Goal: Information Seeking & Learning: Learn about a topic

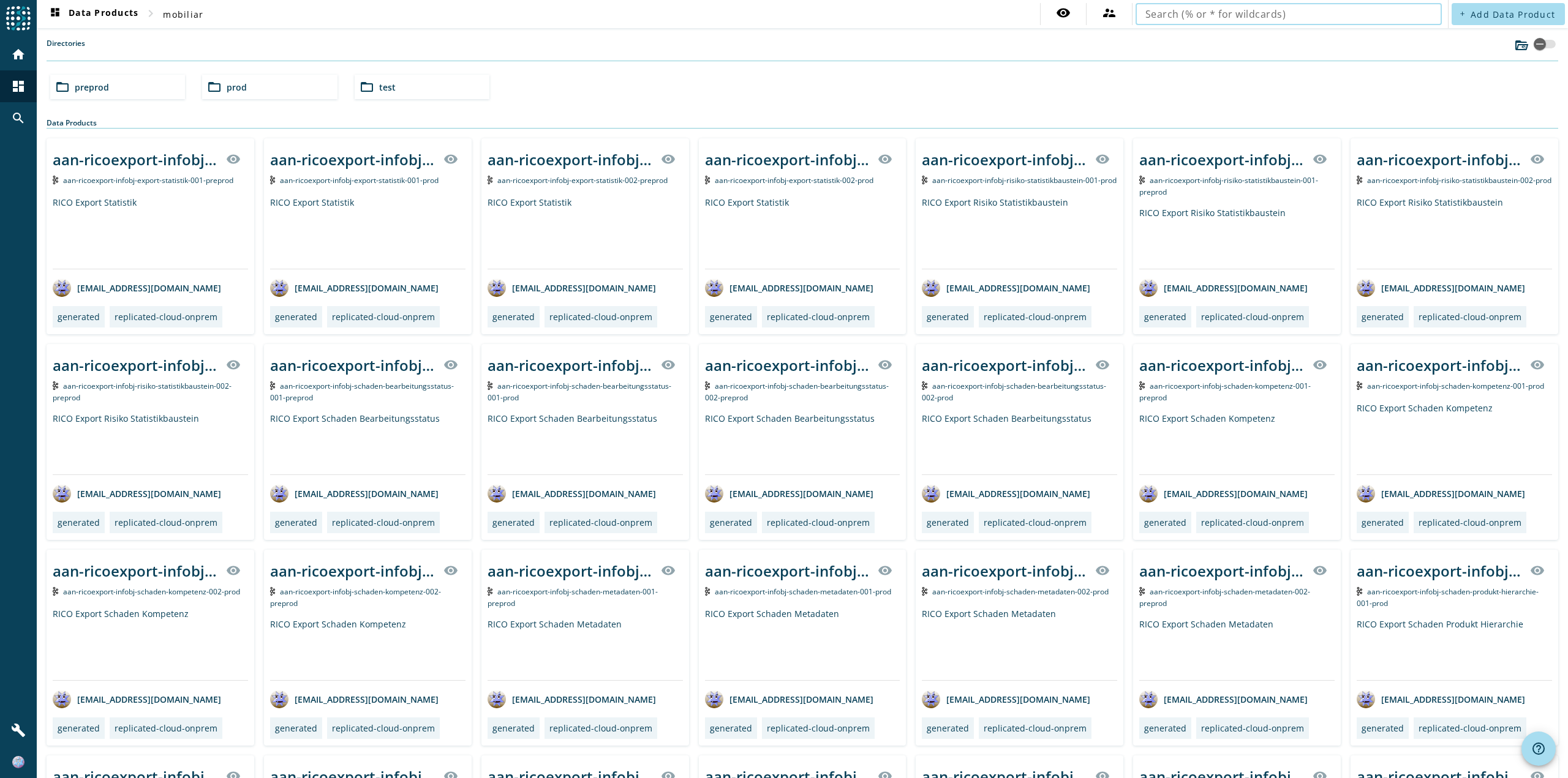
click at [1287, 21] on input "text" at bounding box center [1289, 14] width 287 height 15
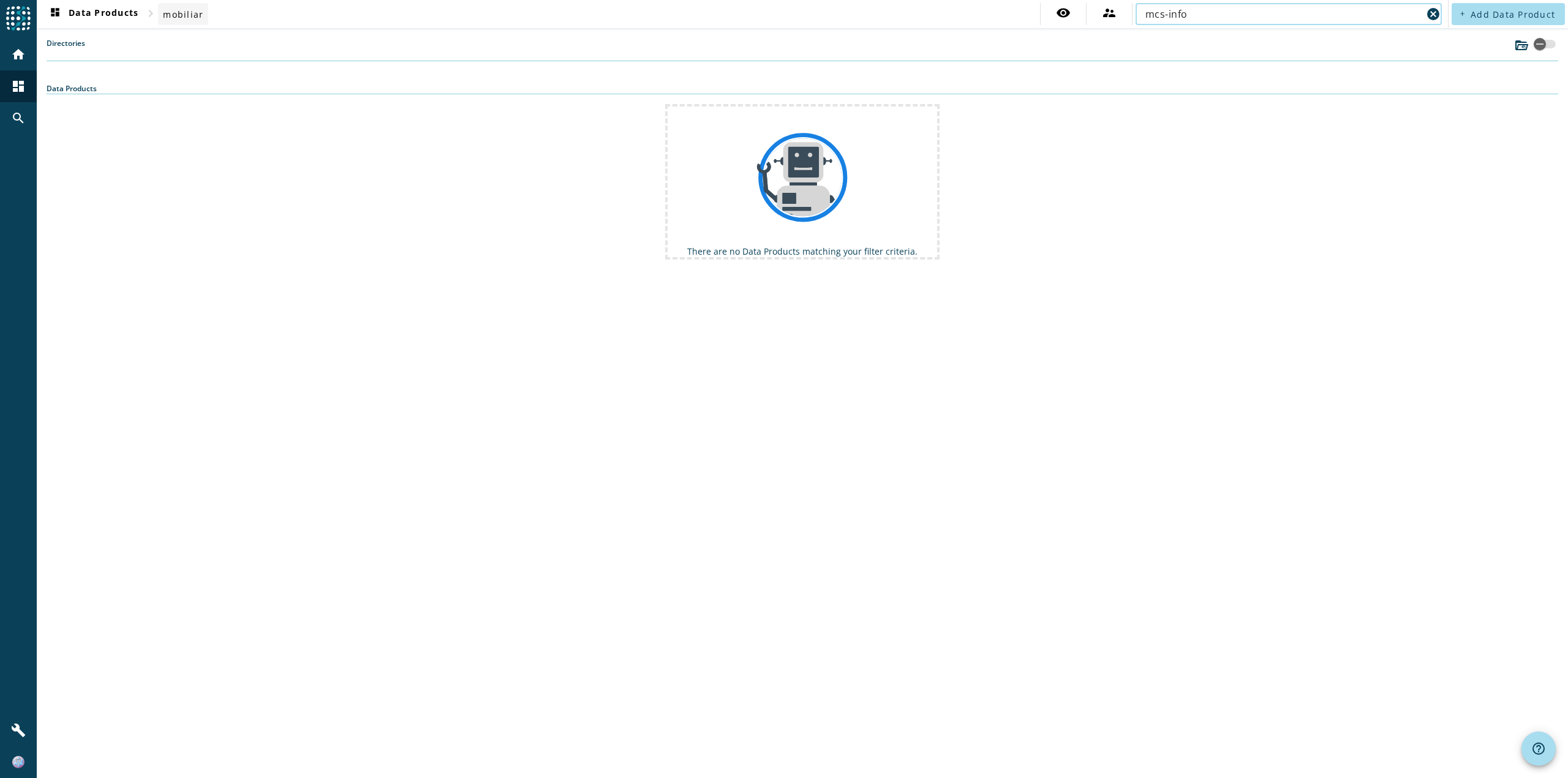
click at [201, 13] on span "mobiliar" at bounding box center [182, 14] width 40 height 12
click at [1231, 15] on input "mcs-info" at bounding box center [1284, 14] width 277 height 15
paste input "core-infobj-teilfalldetaildaten"
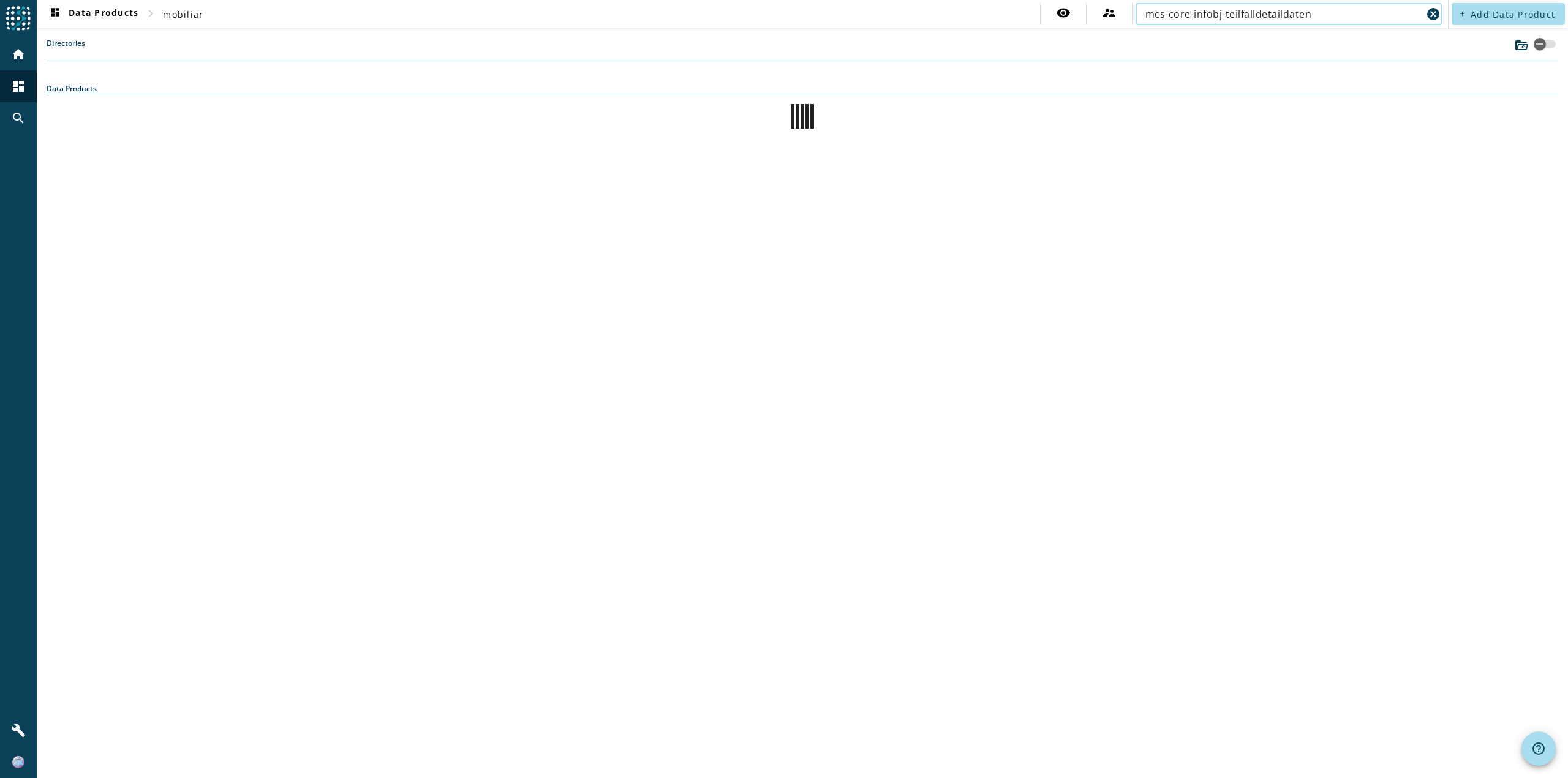
type input "mcs-core-infobj-teilfalldetaildaten"
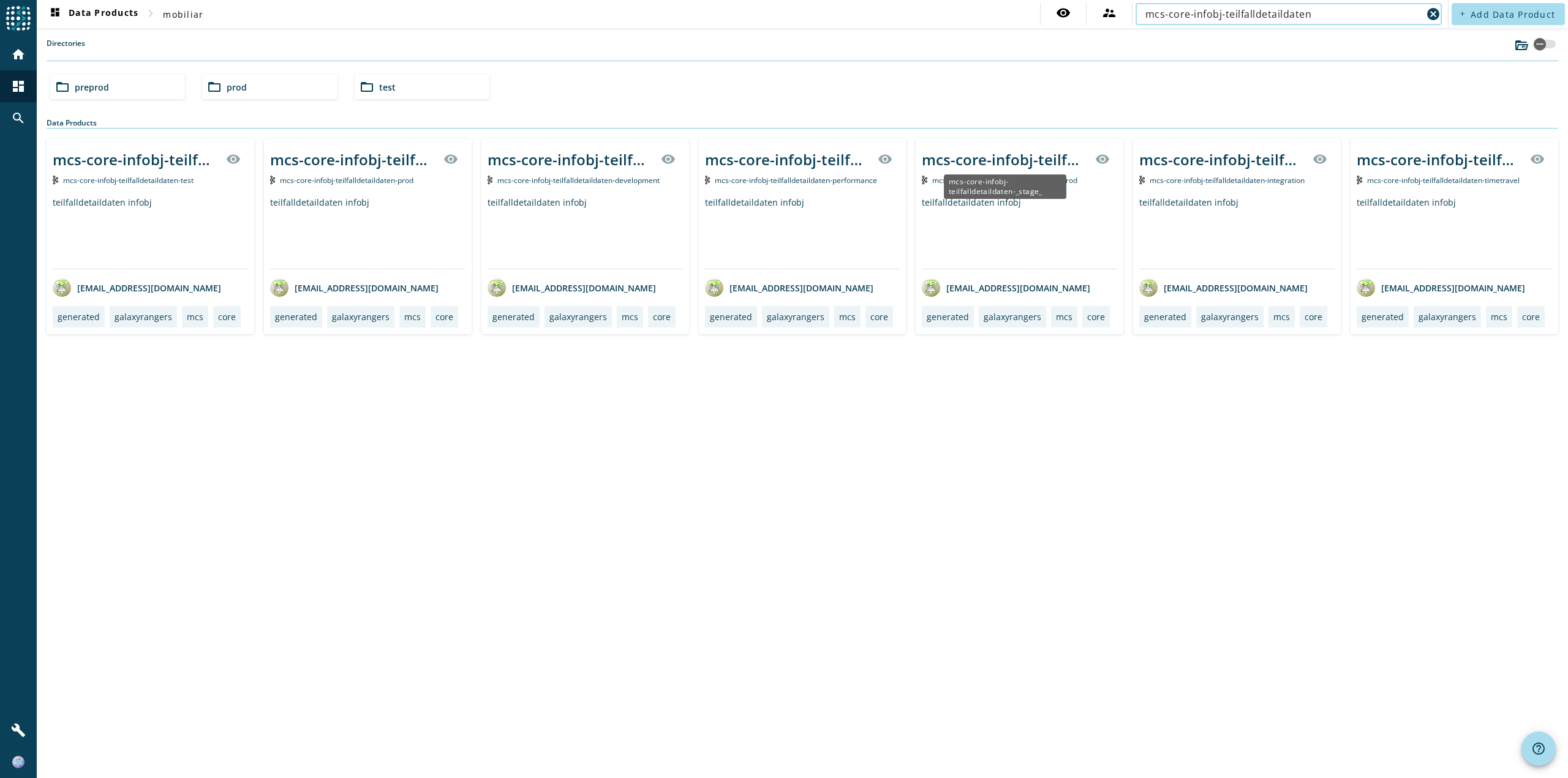
click at [1035, 158] on div "mcs-core-infobj-teilfalldetaildaten-_stage_" at bounding box center [1005, 159] width 166 height 21
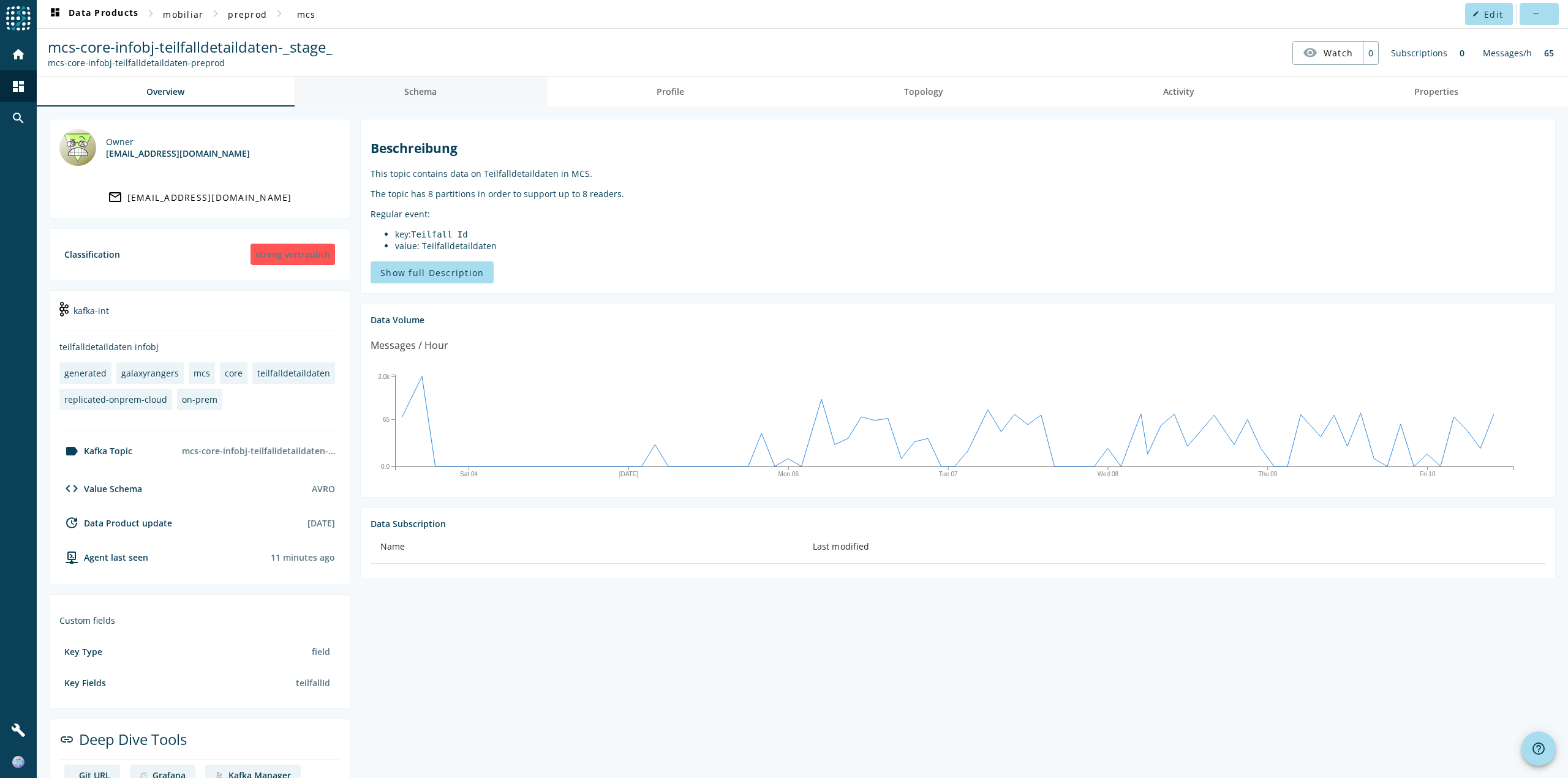
click at [488, 105] on link "Schema" at bounding box center [421, 92] width 252 height 30
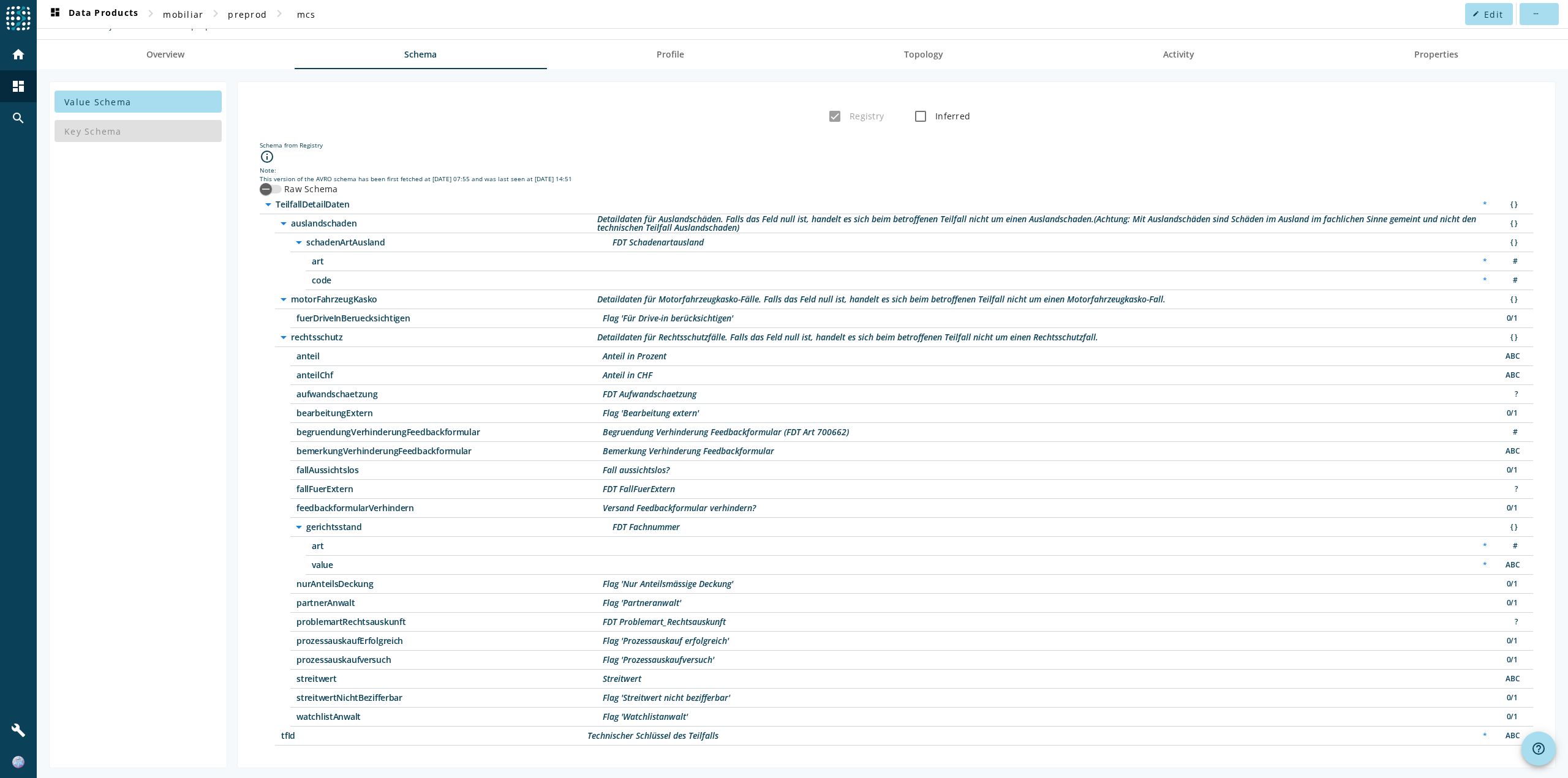
scroll to position [39, 0]
click at [646, 679] on div "streitwert Streitwert ABC" at bounding box center [911, 677] width 1243 height 19
drag, startPoint x: 646, startPoint y: 679, endPoint x: 951, endPoint y: 680, distance: 305.0
click at [951, 680] on div "streitwert Streitwert ABC" at bounding box center [911, 677] width 1243 height 19
drag, startPoint x: 593, startPoint y: 678, endPoint x: 670, endPoint y: 678, distance: 77.0
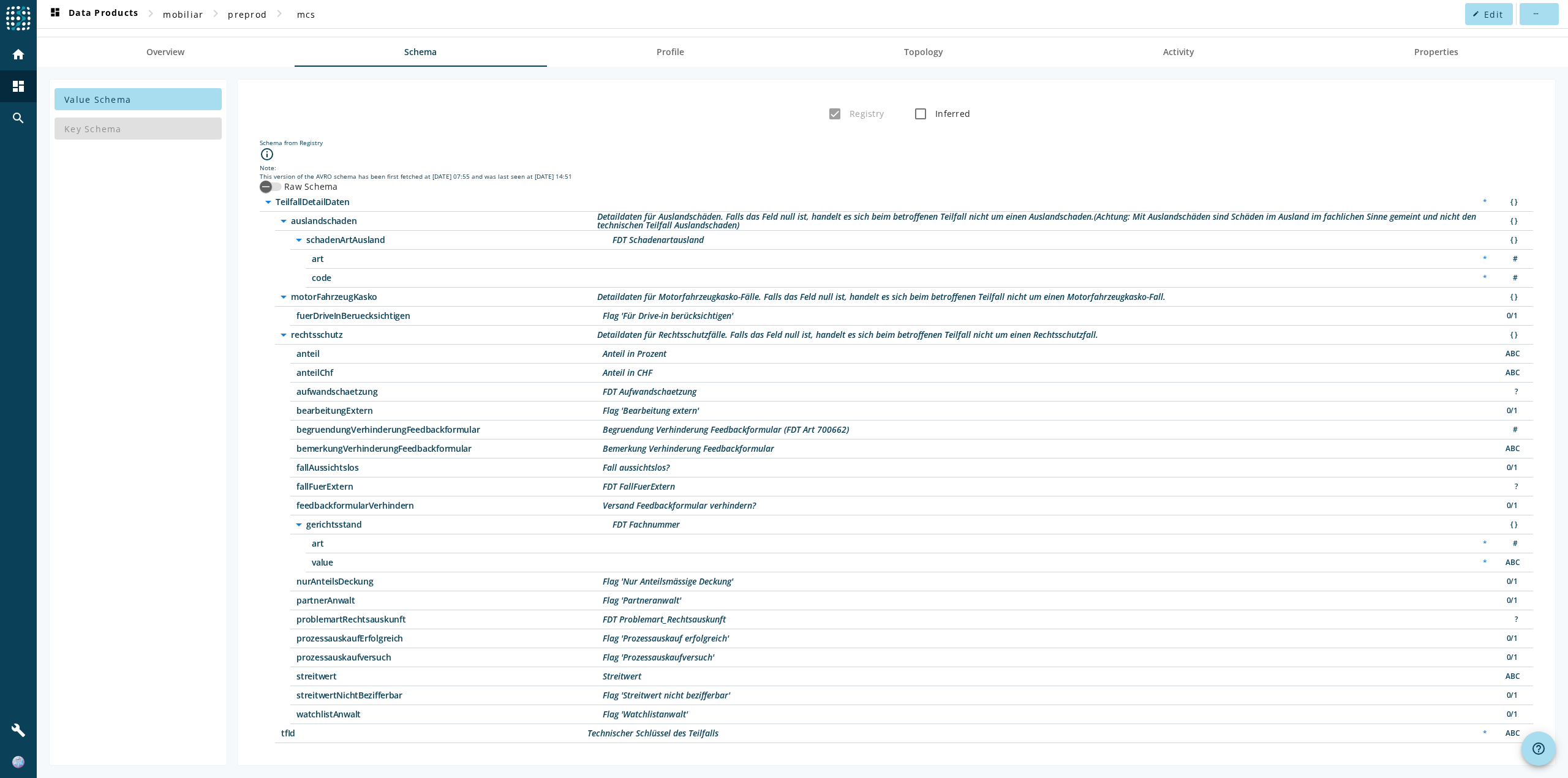
click at [670, 678] on div "streitwert Streitwert ABC" at bounding box center [911, 677] width 1243 height 19
drag, startPoint x: 655, startPoint y: 679, endPoint x: 1511, endPoint y: 674, distance: 856.0
click at [1511, 674] on div "streitwert Streitwert ABC" at bounding box center [911, 677] width 1243 height 19
drag, startPoint x: 532, startPoint y: 673, endPoint x: 597, endPoint y: 680, distance: 65.4
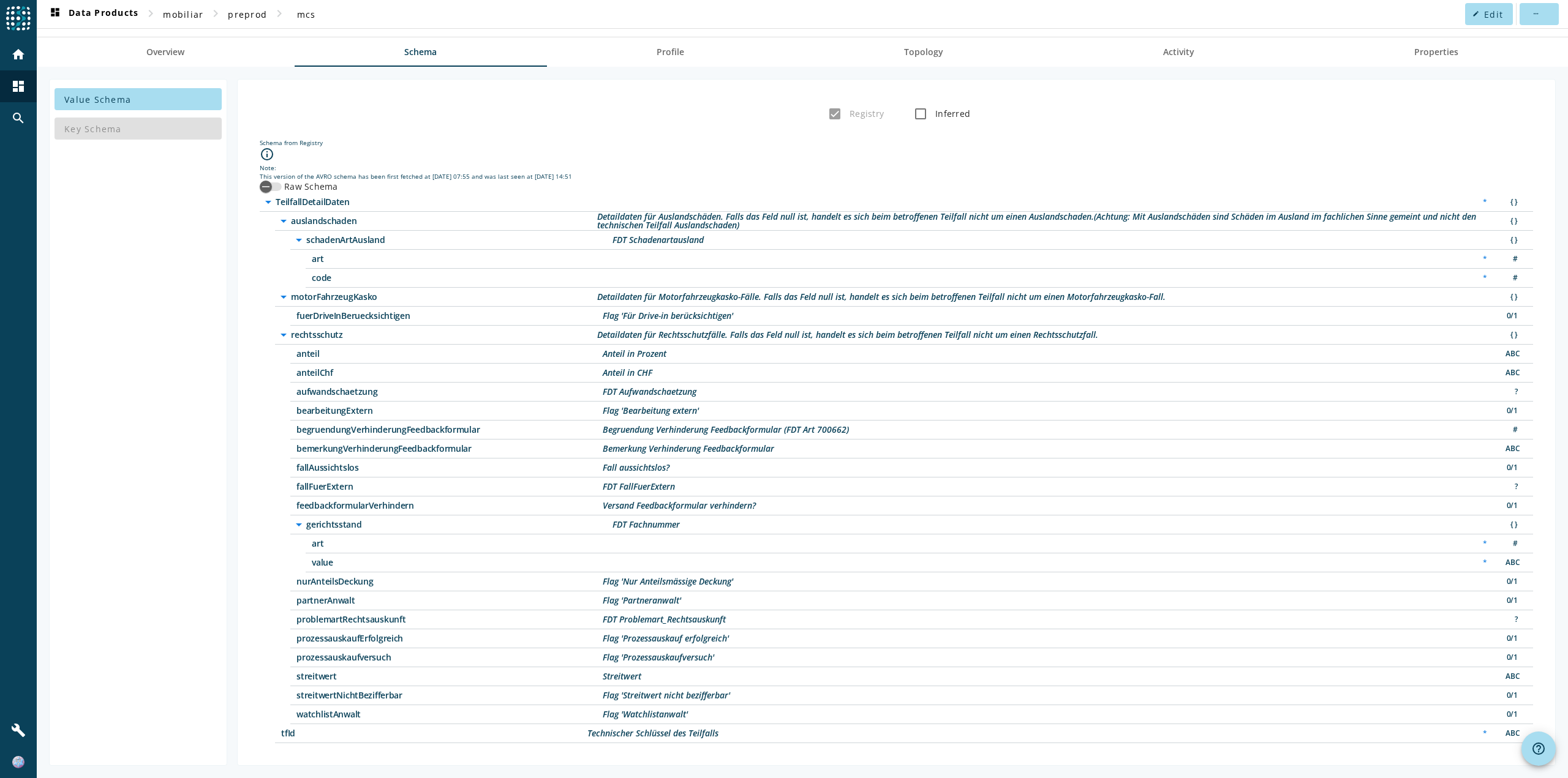
click at [533, 673] on span "streitwert" at bounding box center [450, 676] width 307 height 8
click at [622, 677] on div "Streitwert" at bounding box center [621, 676] width 39 height 8
click at [661, 674] on div "streitwert Streitwert ABC" at bounding box center [911, 677] width 1243 height 19
